Goal: Task Accomplishment & Management: Use online tool/utility

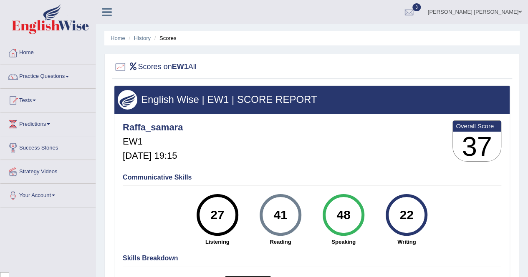
scroll to position [1935, 0]
click at [23, 56] on link "Home" at bounding box center [47, 51] width 95 height 21
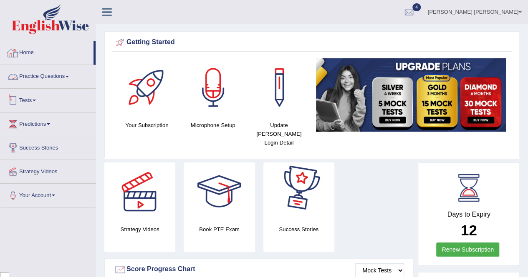
click at [32, 103] on link "Tests" at bounding box center [47, 99] width 95 height 21
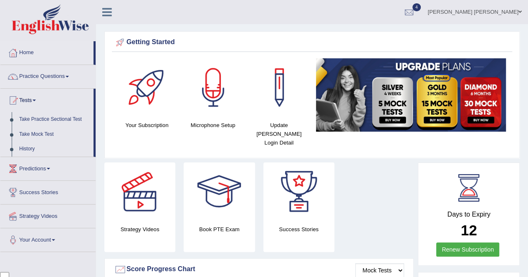
click at [49, 132] on link "Take Mock Test" at bounding box center [54, 134] width 78 height 15
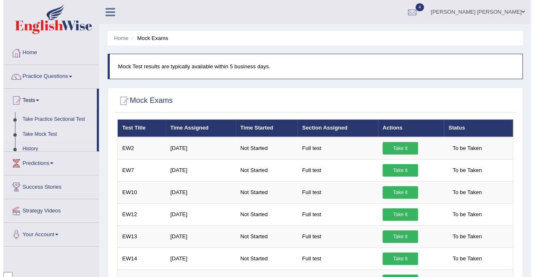
scroll to position [1935, 0]
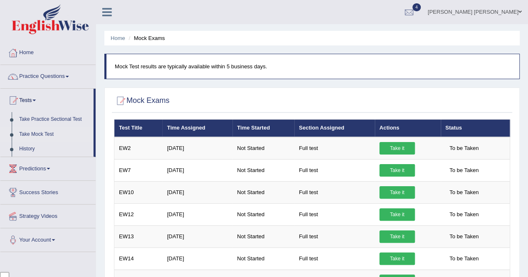
click at [400, 239] on link "Take it" at bounding box center [396, 237] width 35 height 13
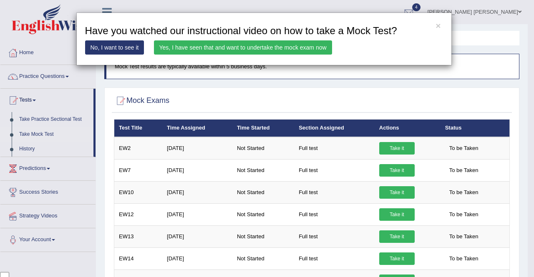
click at [226, 45] on link "Yes, I have seen that and want to undertake the mock exam now" at bounding box center [243, 47] width 178 height 14
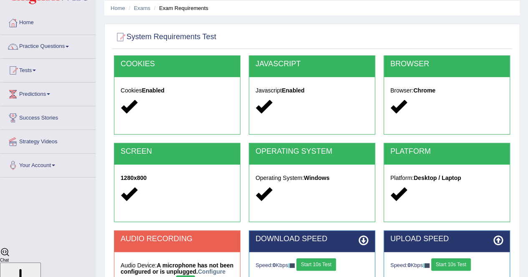
scroll to position [125, 0]
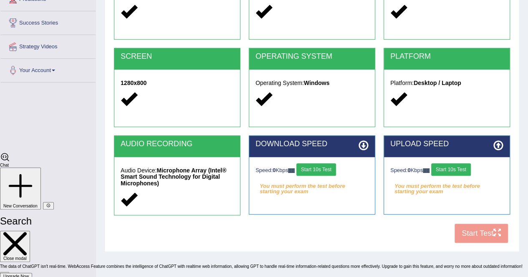
click at [325, 170] on button "Start 10s Test" at bounding box center [316, 169] width 40 height 13
click at [469, 171] on button "Start 10s Test" at bounding box center [451, 169] width 40 height 13
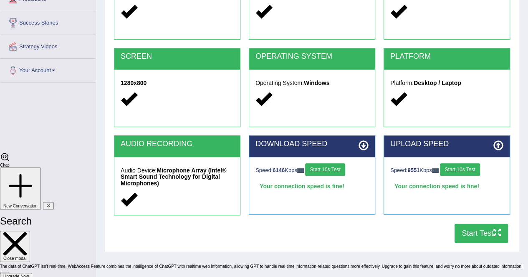
click at [472, 231] on button "Start Test" at bounding box center [480, 233] width 53 height 19
